Goal: Book appointment/travel/reservation

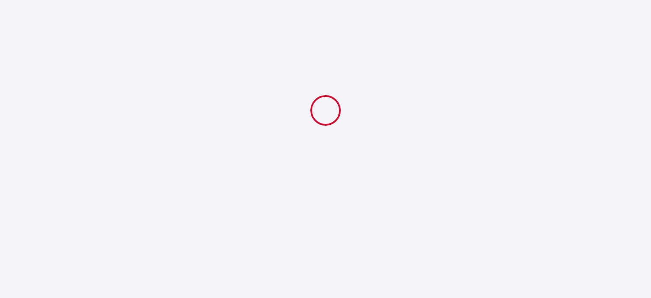
select select
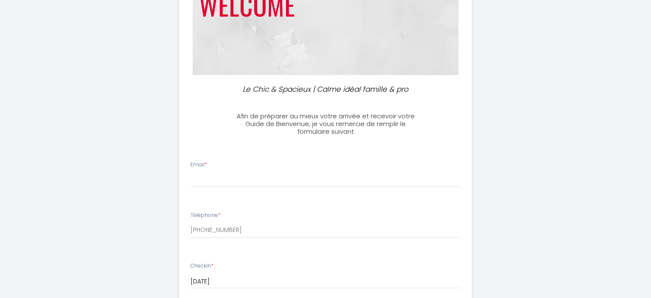
scroll to position [171, 0]
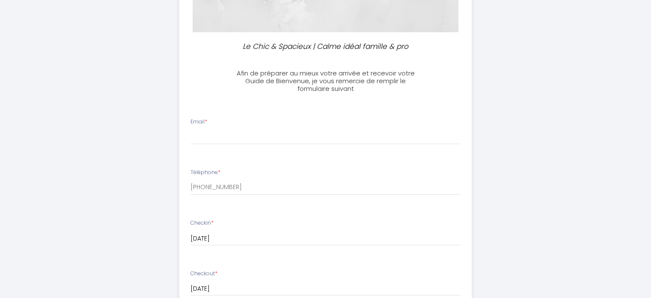
click at [263, 123] on div "Email *" at bounding box center [325, 131] width 281 height 27
click at [251, 139] on input "Email *" at bounding box center [326, 136] width 270 height 15
type input "[EMAIL_ADDRESS][DOMAIN_NAME]"
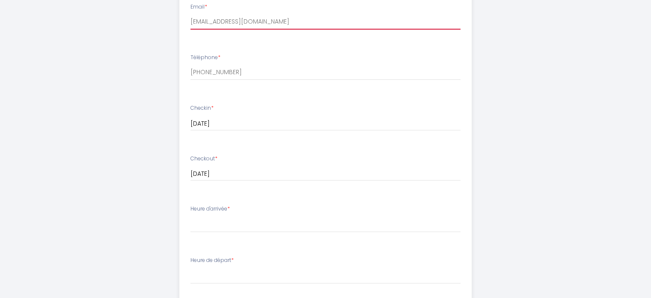
scroll to position [343, 0]
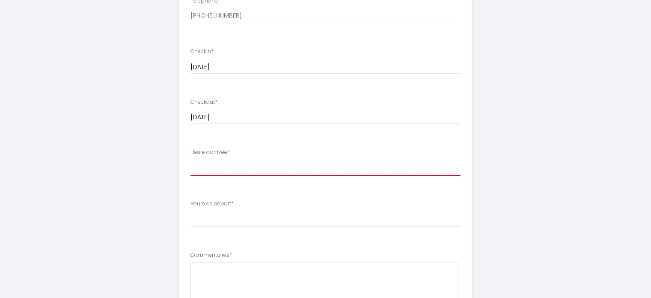
click at [247, 170] on select "17:00 17:30 18:00 18:30 19:00 19:30 20:00 20:30 21:00 21:30 22:00 22:30 23:00 2…" at bounding box center [326, 167] width 270 height 16
select select "17:00"
click at [191, 159] on select "17:00 17:30 18:00 18:30 19:00 19:30 20:00 20:30 21:00 21:30 22:00 22:30 23:00 2…" at bounding box center [326, 167] width 270 height 16
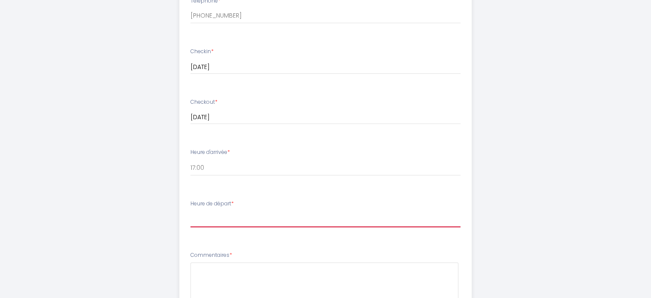
click at [253, 222] on select "00:00 00:30 01:00 01:30 02:00 02:30 03:00 03:30 04:00 04:30 05:00 05:30 06:00 0…" at bounding box center [326, 219] width 270 height 16
select select "10:00"
click at [191, 211] on select "00:00 00:30 01:00 01:30 02:00 02:30 03:00 03:30 04:00 04:30 05:00 05:30 06:00 0…" at bounding box center [326, 219] width 270 height 16
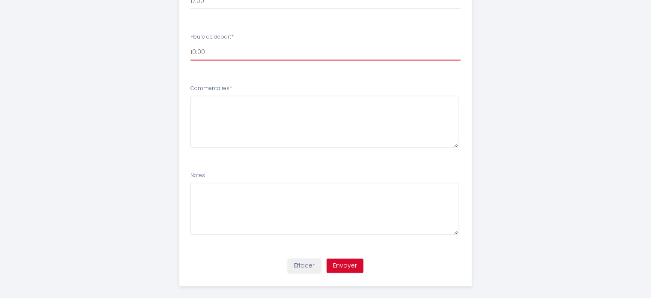
scroll to position [518, 0]
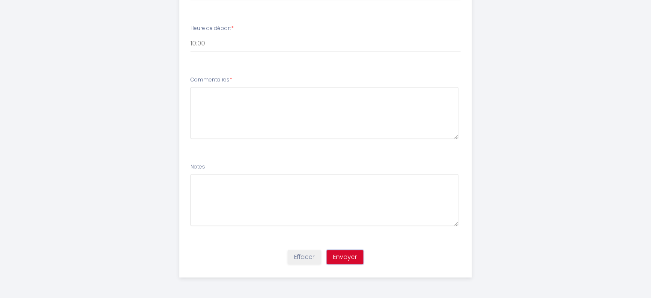
click at [355, 257] on button "Envoyer" at bounding box center [345, 257] width 37 height 15
click at [245, 104] on textarea at bounding box center [325, 113] width 268 height 52
type textarea "hello"
drag, startPoint x: 242, startPoint y: 76, endPoint x: 169, endPoint y: 81, distance: 73.5
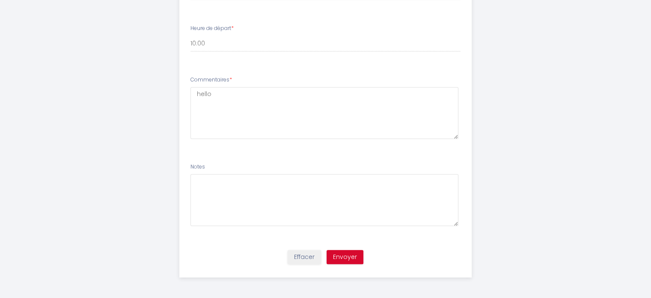
copy label "Commentaires *"
click at [338, 256] on button "Envoyer" at bounding box center [345, 257] width 37 height 15
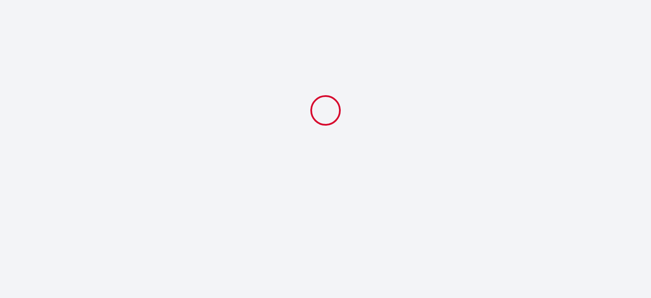
select select "10:00"
